Goal: Find specific page/section: Find specific page/section

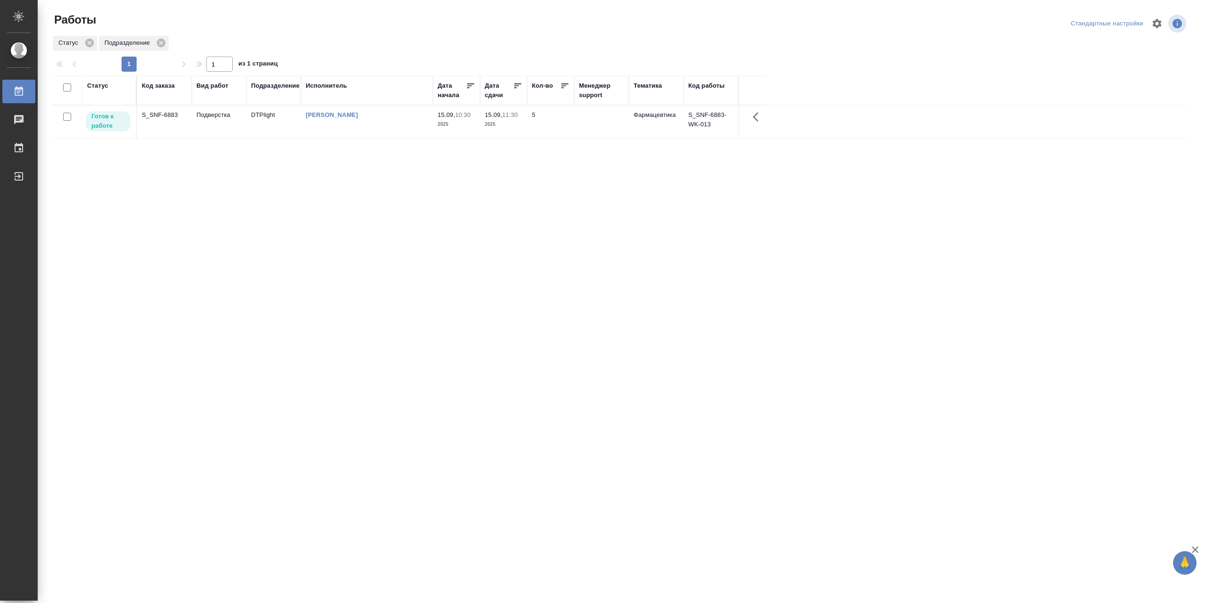
click at [342, 127] on td "[PERSON_NAME]" at bounding box center [367, 122] width 132 height 33
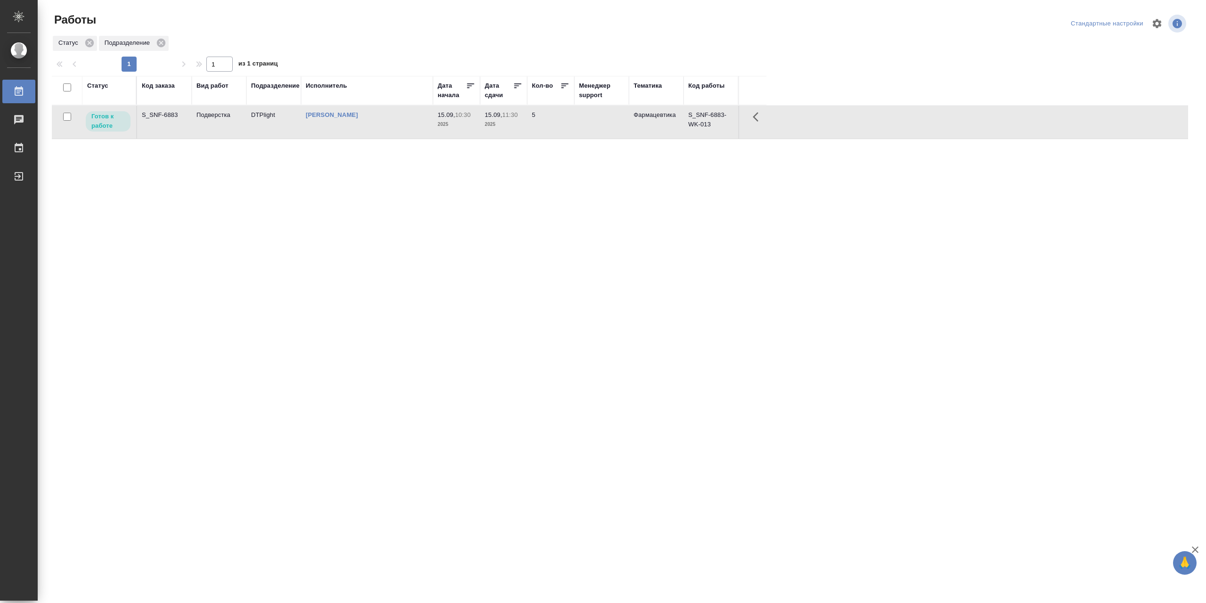
click at [342, 127] on td "[PERSON_NAME]" at bounding box center [367, 122] width 132 height 33
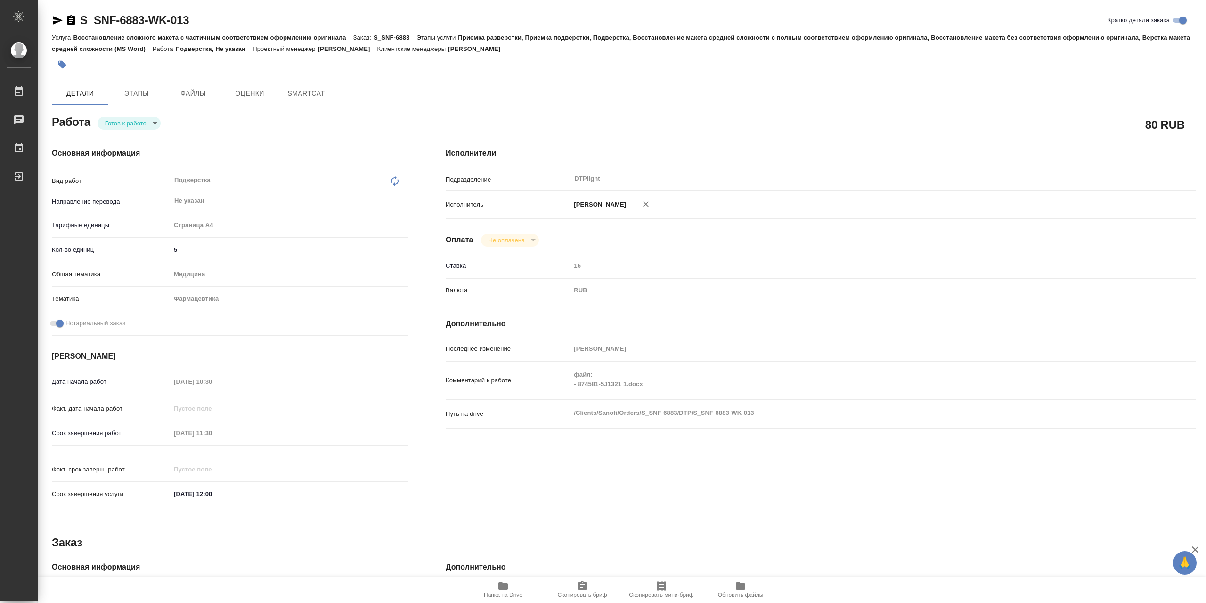
type textarea "x"
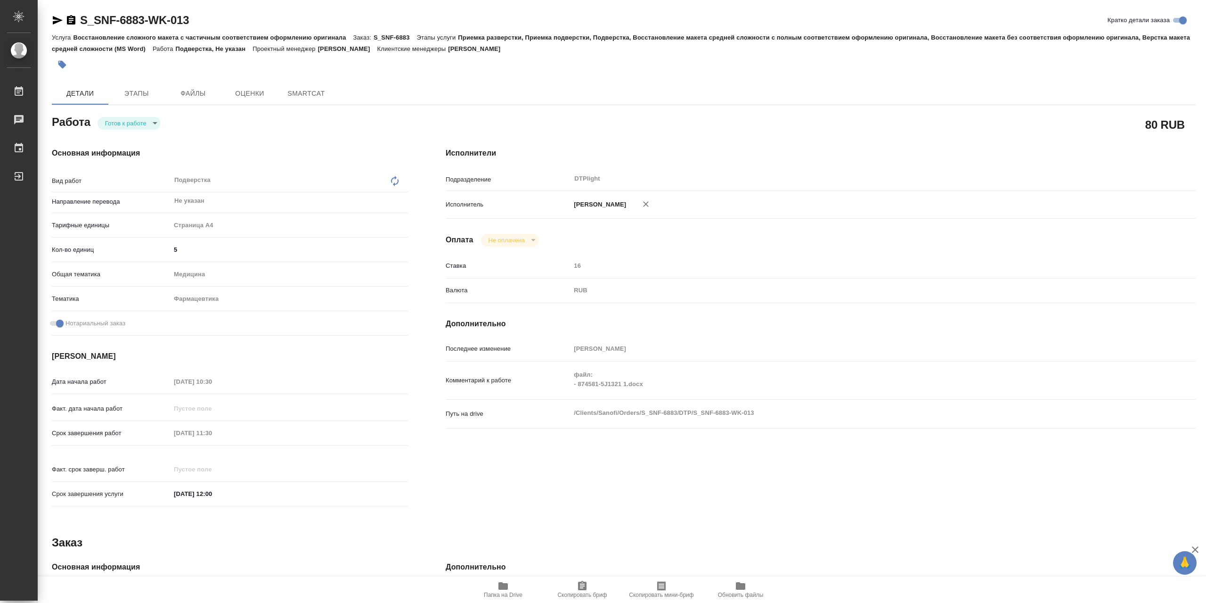
type textarea "x"
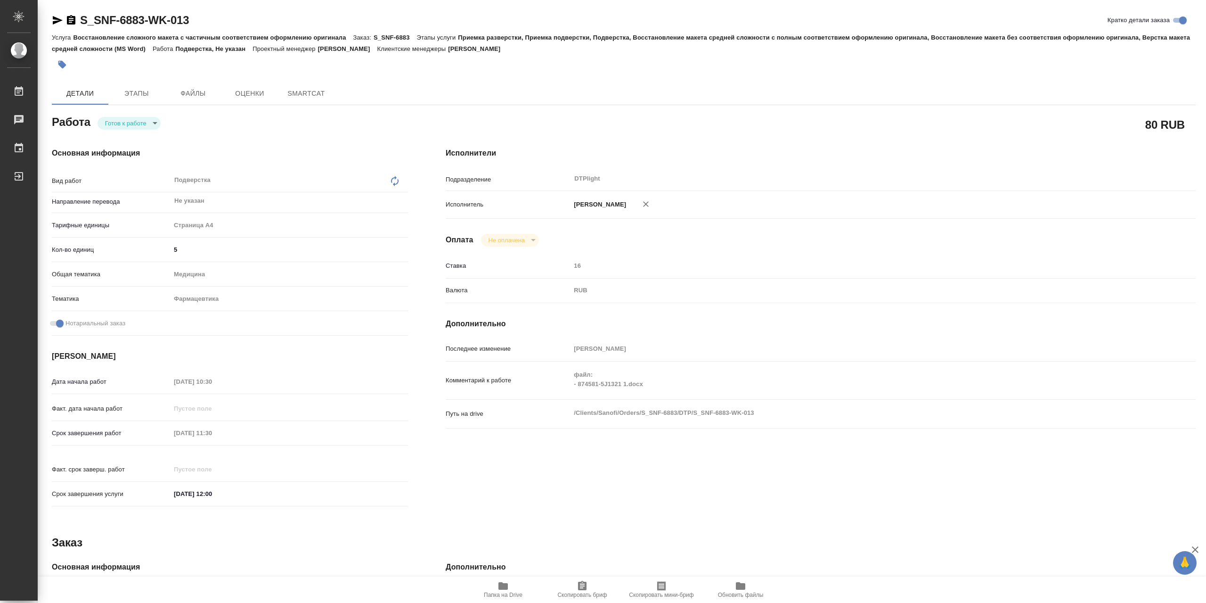
type textarea "x"
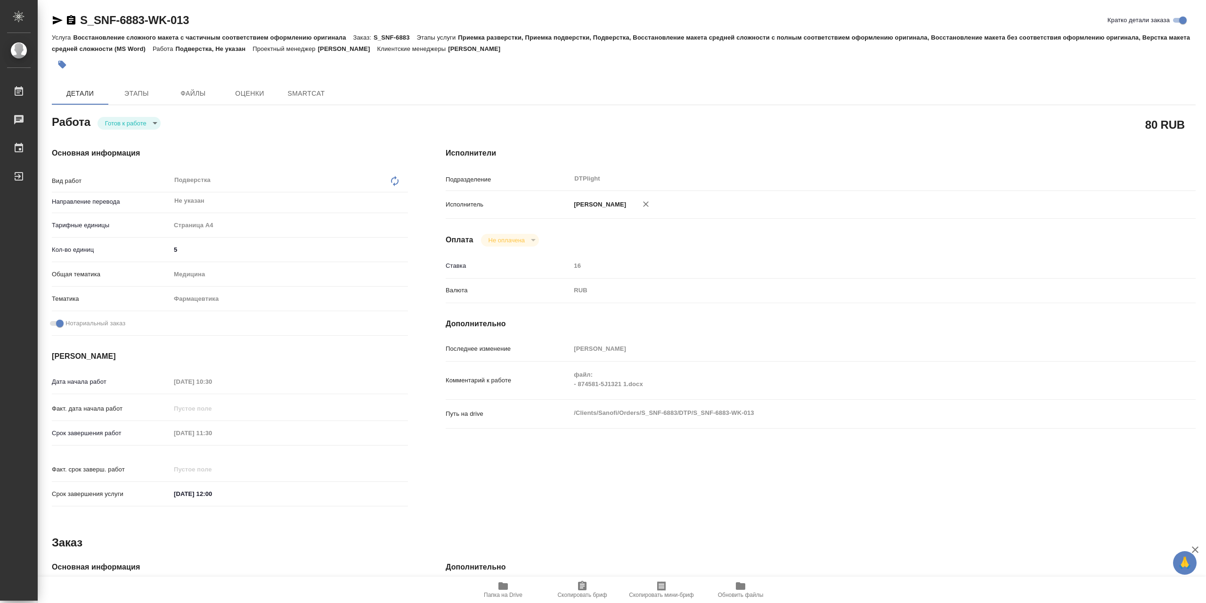
type textarea "x"
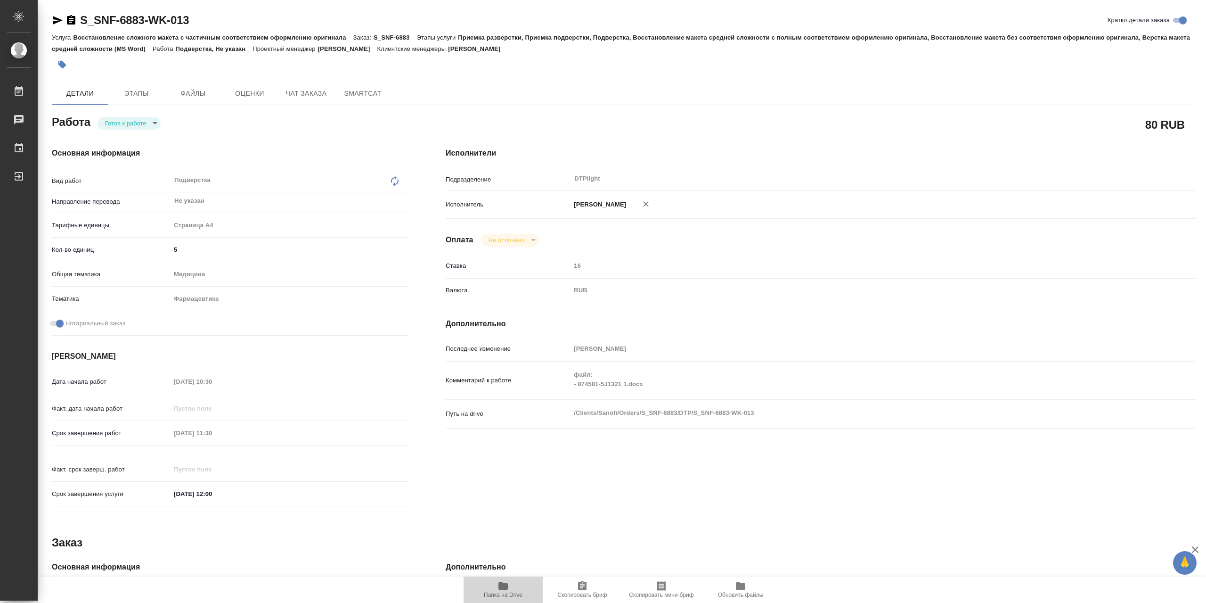
click at [509, 589] on icon "button" at bounding box center [503, 585] width 11 height 11
type textarea "x"
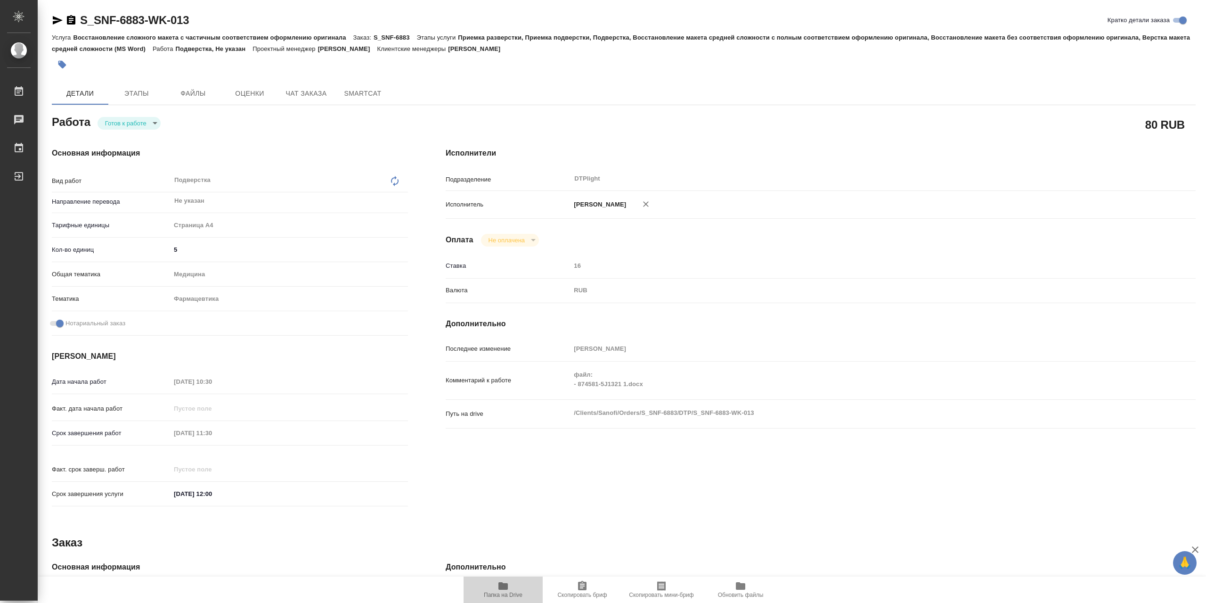
type textarea "x"
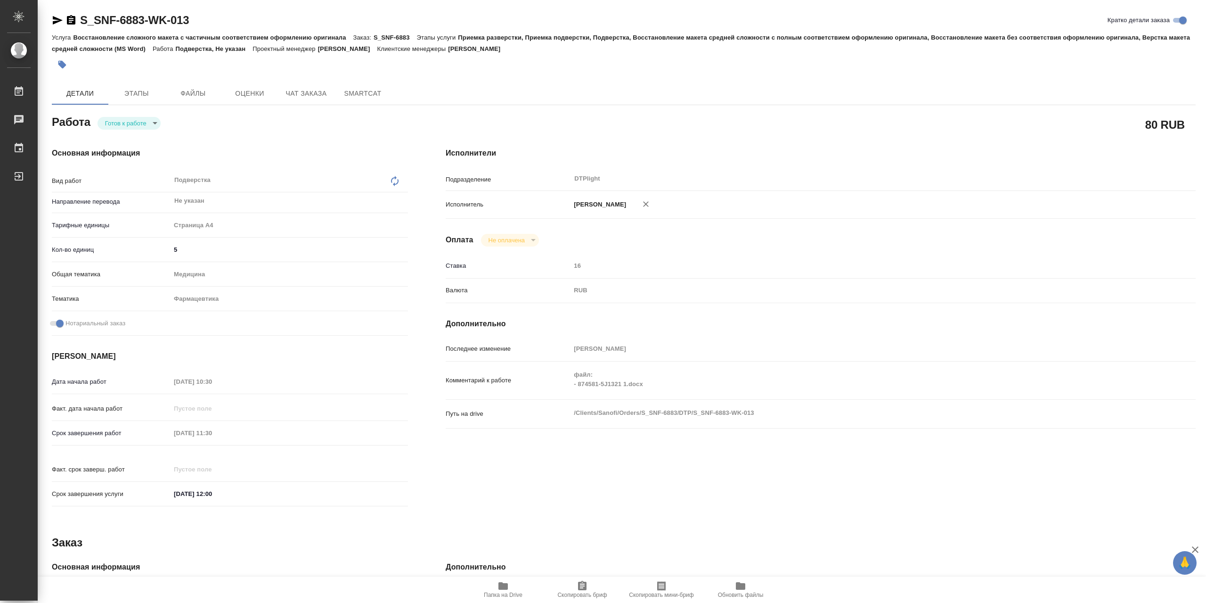
type textarea "x"
